Goal: Information Seeking & Learning: Learn about a topic

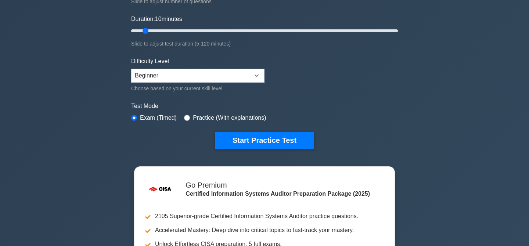
scroll to position [130, 0]
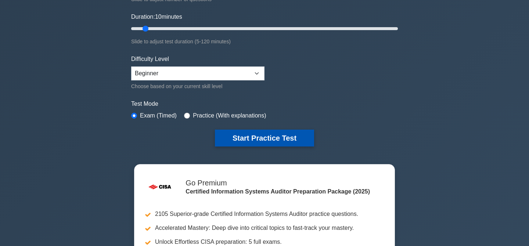
click at [241, 142] on button "Start Practice Test" at bounding box center [264, 138] width 99 height 17
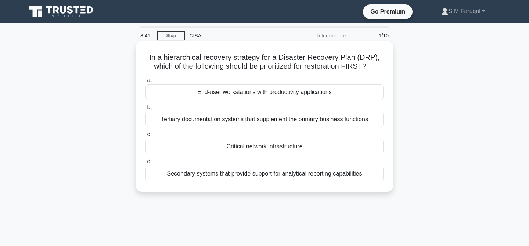
click at [271, 149] on div "Critical network infrastructure" at bounding box center [265, 146] width 238 height 15
click at [146, 137] on input "c. Critical network infrastructure" at bounding box center [146, 134] width 0 height 5
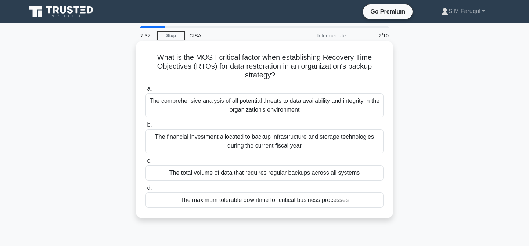
click at [300, 199] on div "The maximum tolerable downtime for critical business processes" at bounding box center [265, 200] width 238 height 15
click at [146, 191] on input "d. The maximum tolerable downtime for critical business processes" at bounding box center [146, 188] width 0 height 5
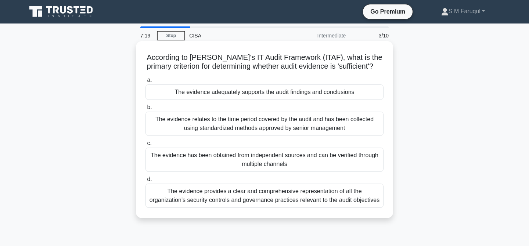
click at [316, 93] on div "The evidence adequately supports the audit findings and conclusions" at bounding box center [265, 92] width 238 height 15
click at [146, 83] on input "a. The evidence adequately supports the audit findings and conclusions" at bounding box center [146, 80] width 0 height 5
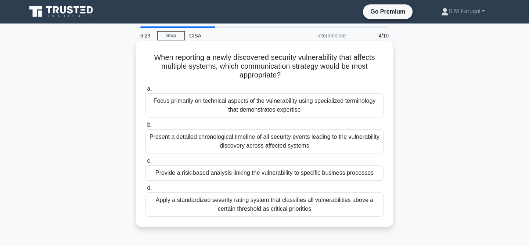
click at [306, 173] on div "Provide a risk-based analysis linking the vulnerability to specific business pr…" at bounding box center [265, 172] width 238 height 15
click at [146, 164] on input "c. Provide a risk-based analysis linking the vulnerability to specific business…" at bounding box center [146, 161] width 0 height 5
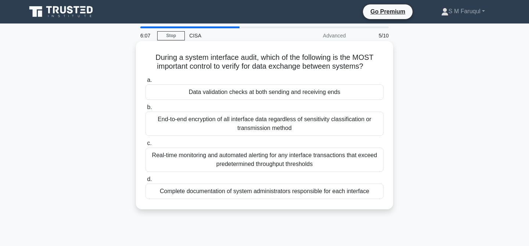
click at [306, 92] on div "Data validation checks at both sending and receiving ends" at bounding box center [265, 92] width 238 height 15
click at [146, 83] on input "a. Data validation checks at both sending and receiving ends" at bounding box center [146, 80] width 0 height 5
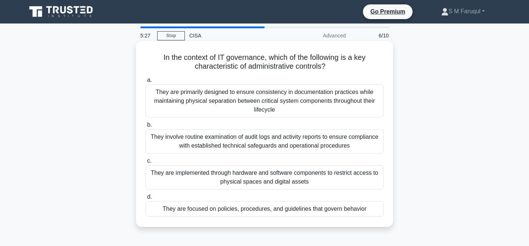
click at [294, 211] on div "They are focused on policies, procedures, and guidelines that govern behavior" at bounding box center [265, 208] width 238 height 15
click at [146, 200] on input "d. They are focused on policies, procedures, and guidelines that govern behavior" at bounding box center [146, 197] width 0 height 5
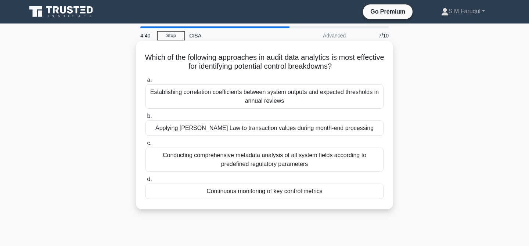
click at [259, 194] on div "Continuous monitoring of key control metrics" at bounding box center [265, 191] width 238 height 15
click at [146, 182] on input "d. Continuous monitoring of key control metrics" at bounding box center [146, 179] width 0 height 5
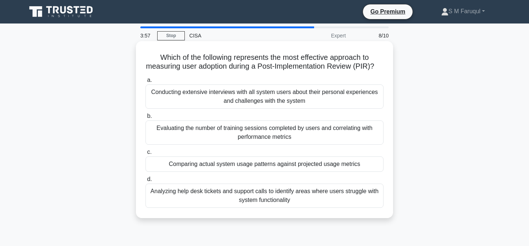
click at [269, 133] on div "Evaluating the number of training sessions completed by users and correlating w…" at bounding box center [265, 133] width 238 height 24
click at [146, 119] on input "b. Evaluating the number of training sessions completed by users and correlatin…" at bounding box center [146, 116] width 0 height 5
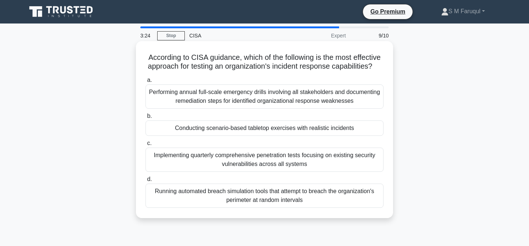
click at [291, 130] on div "Conducting scenario-based tabletop exercises with realistic incidents" at bounding box center [265, 128] width 238 height 15
click at [146, 119] on input "b. Conducting scenario-based tabletop exercises with realistic incidents" at bounding box center [146, 116] width 0 height 5
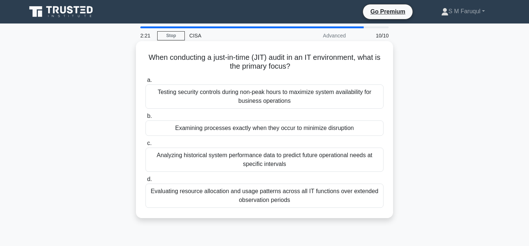
click at [307, 131] on div "Examining processes exactly when they occur to minimize disruption" at bounding box center [265, 128] width 238 height 15
click at [146, 119] on input "b. Examining processes exactly when they occur to minimize disruption" at bounding box center [146, 116] width 0 height 5
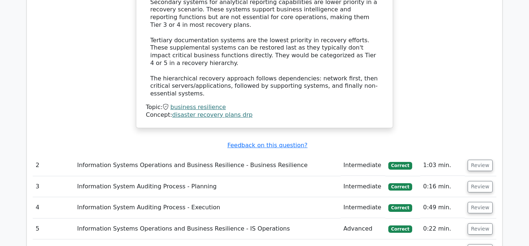
scroll to position [905, 0]
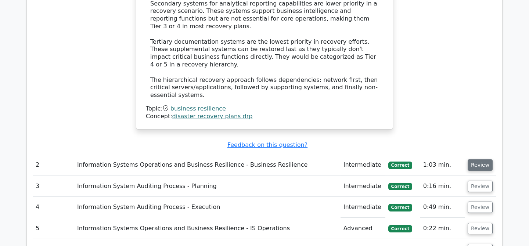
click at [474, 160] on button "Review" at bounding box center [480, 165] width 25 height 11
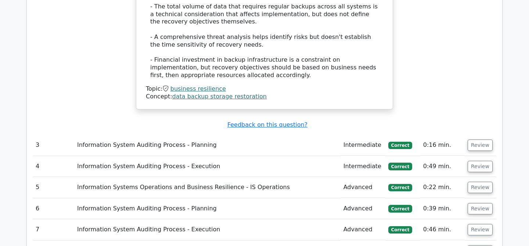
scroll to position [1363, 0]
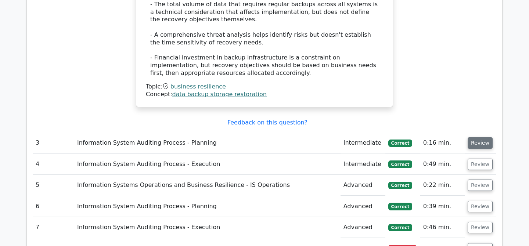
click at [477, 137] on button "Review" at bounding box center [480, 142] width 25 height 11
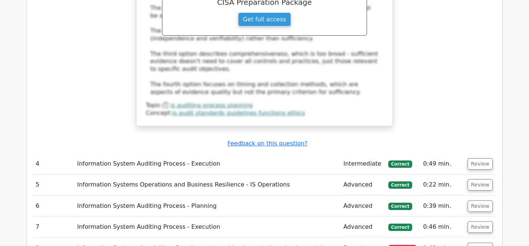
scroll to position [1752, 0]
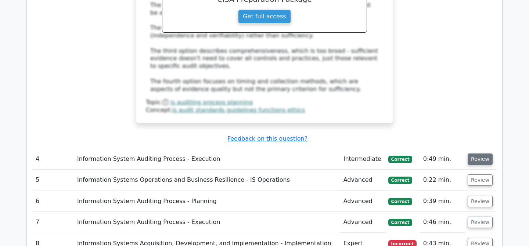
click at [479, 154] on button "Review" at bounding box center [480, 159] width 25 height 11
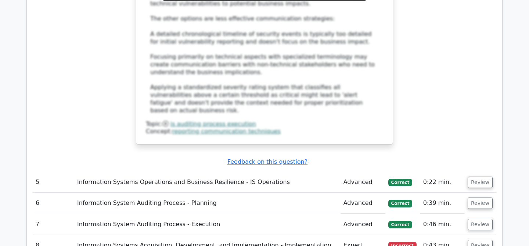
scroll to position [2193, 0]
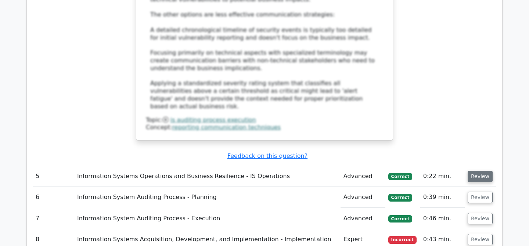
click at [478, 171] on button "Review" at bounding box center [480, 176] width 25 height 11
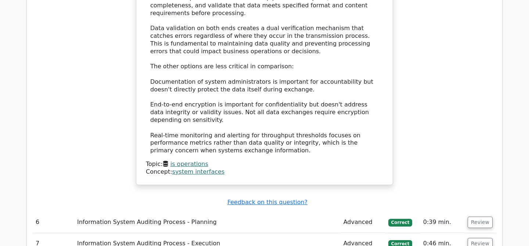
scroll to position [2599, 0]
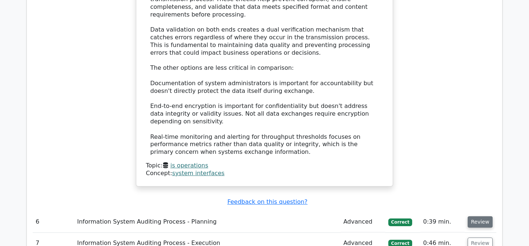
click at [474, 216] on button "Review" at bounding box center [480, 221] width 25 height 11
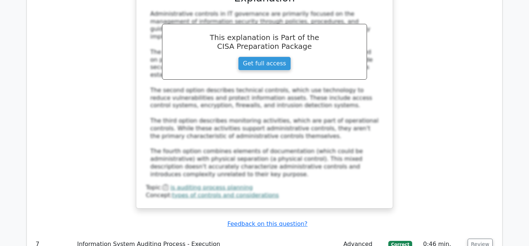
scroll to position [3020, 0]
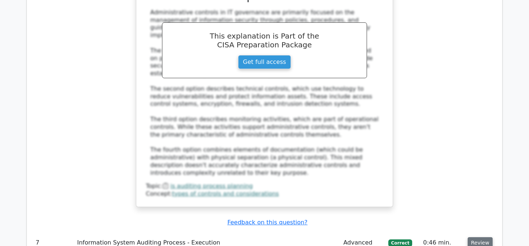
click at [475, 237] on button "Review" at bounding box center [480, 242] width 25 height 11
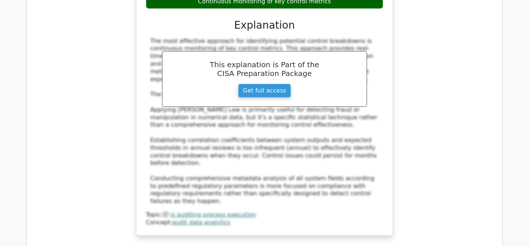
scroll to position [3423, 0]
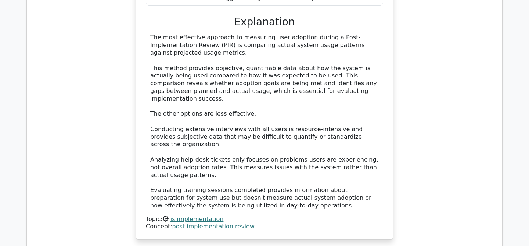
scroll to position [3859, 0]
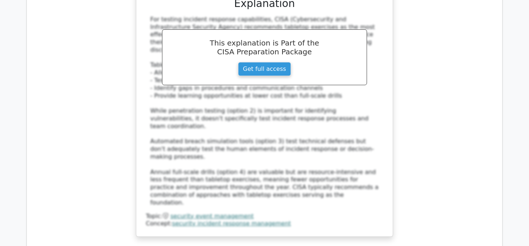
scroll to position [4335, 0]
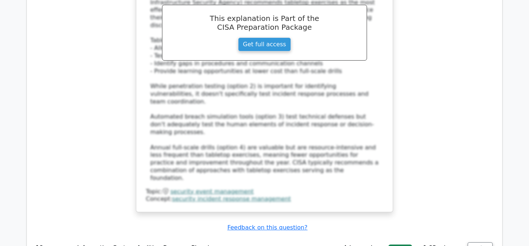
scroll to position [4362, 0]
